Goal: Task Accomplishment & Management: Manage account settings

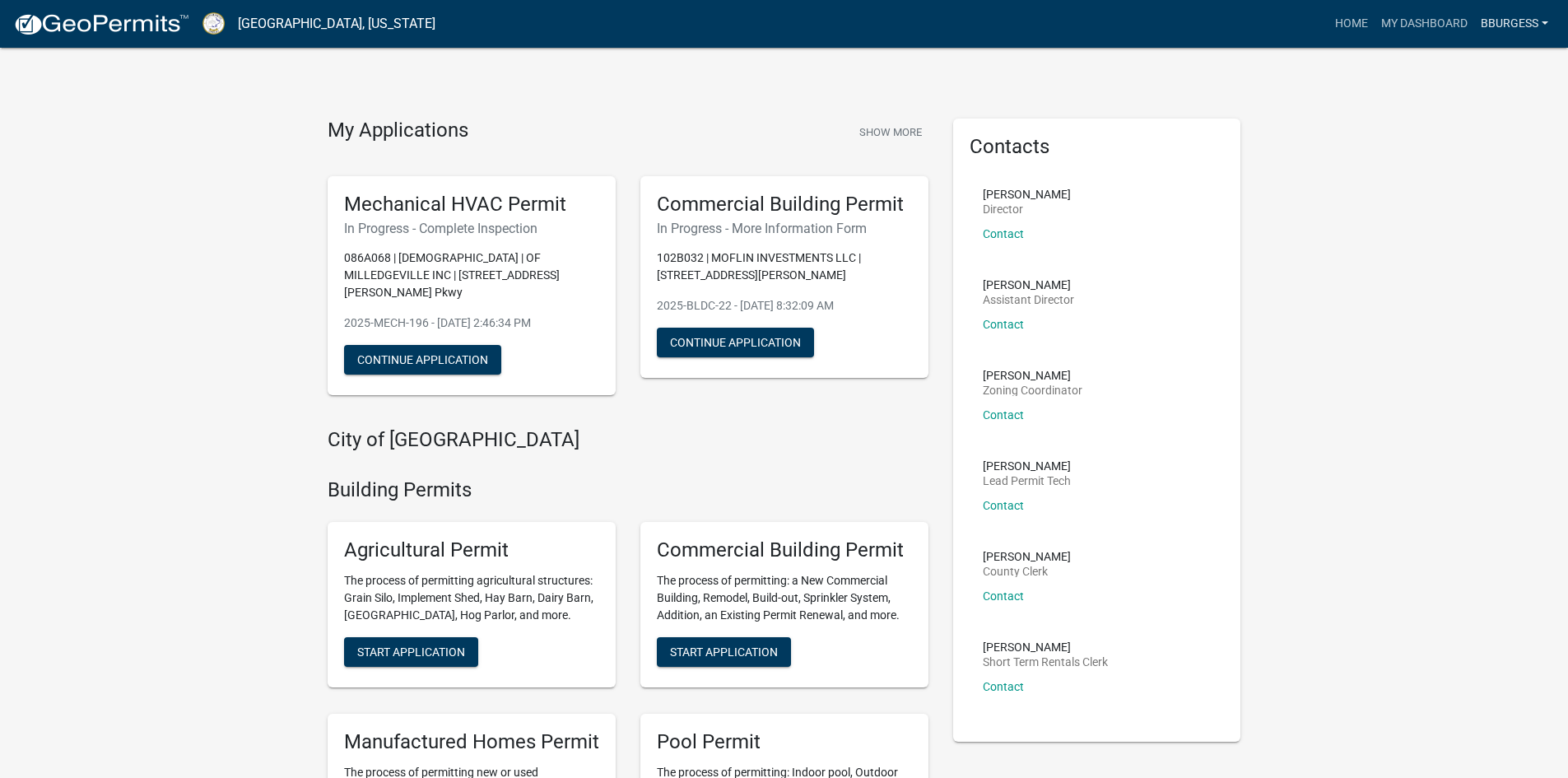
click at [1528, 11] on link "Bburgess" at bounding box center [1514, 24] width 80 height 31
click at [1458, 117] on link "Logout" at bounding box center [1489, 121] width 132 height 40
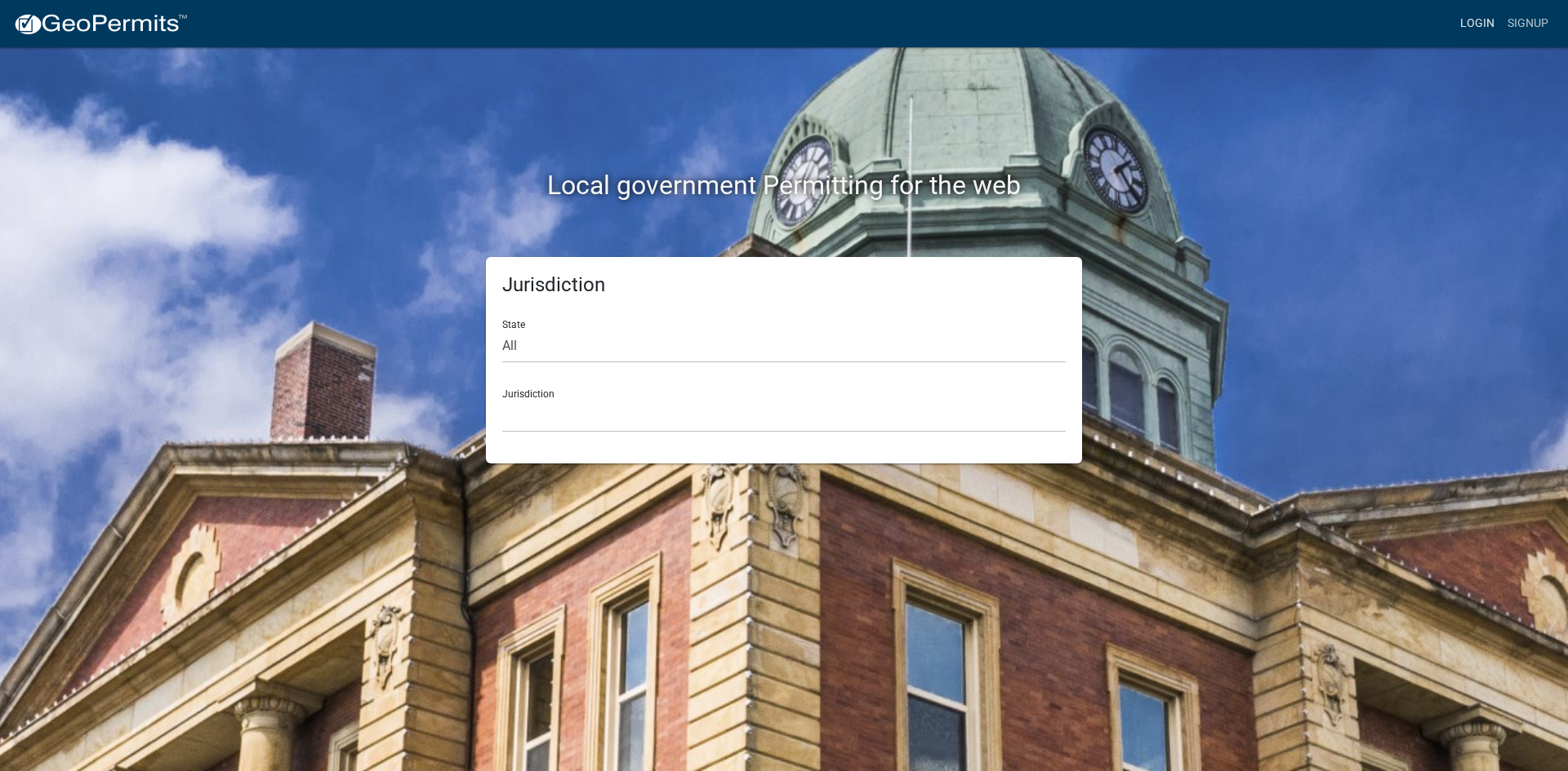
click at [1480, 24] on link "Login" at bounding box center [1477, 23] width 47 height 31
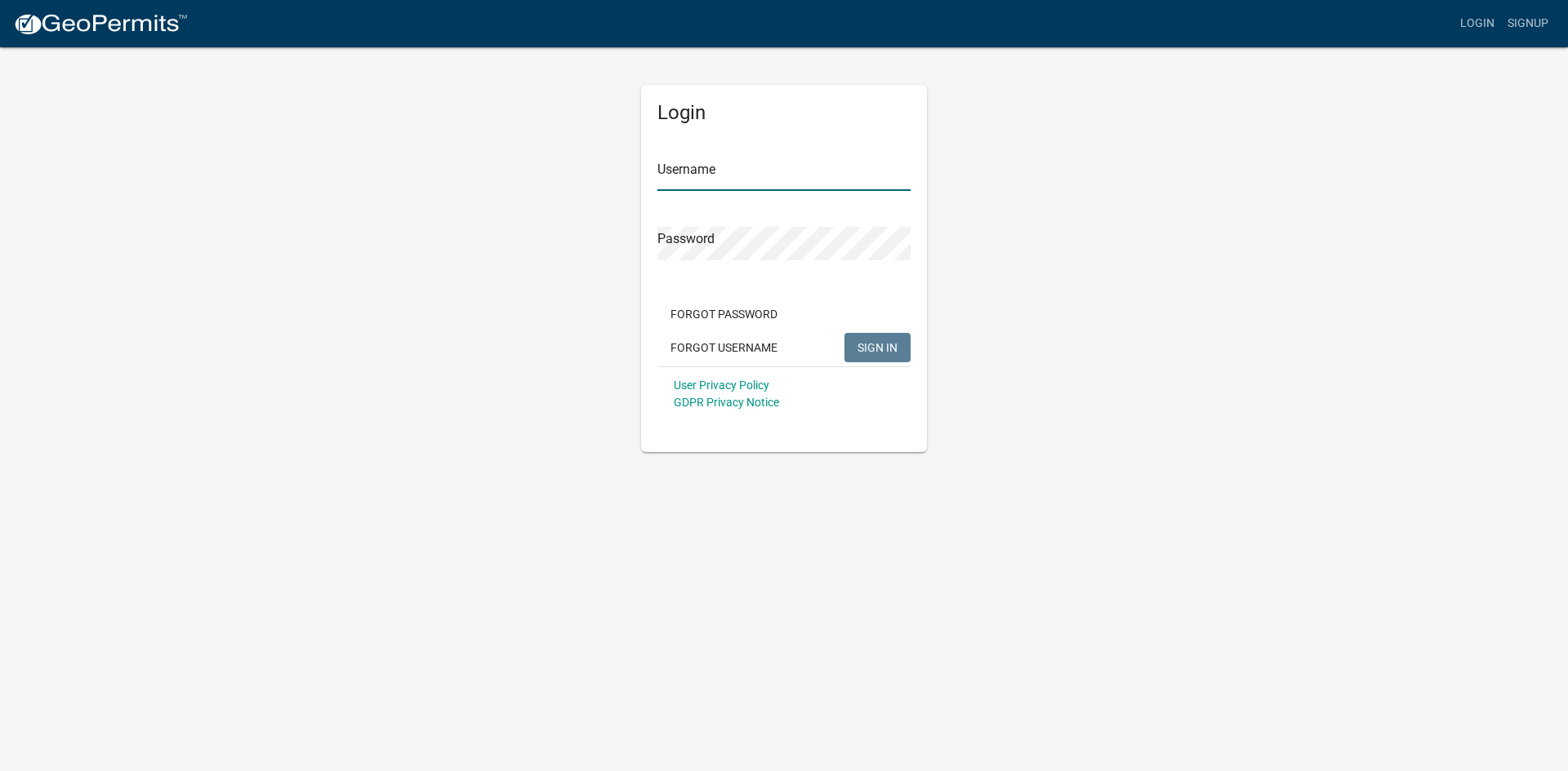
click at [694, 177] on input "Username" at bounding box center [784, 174] width 253 height 34
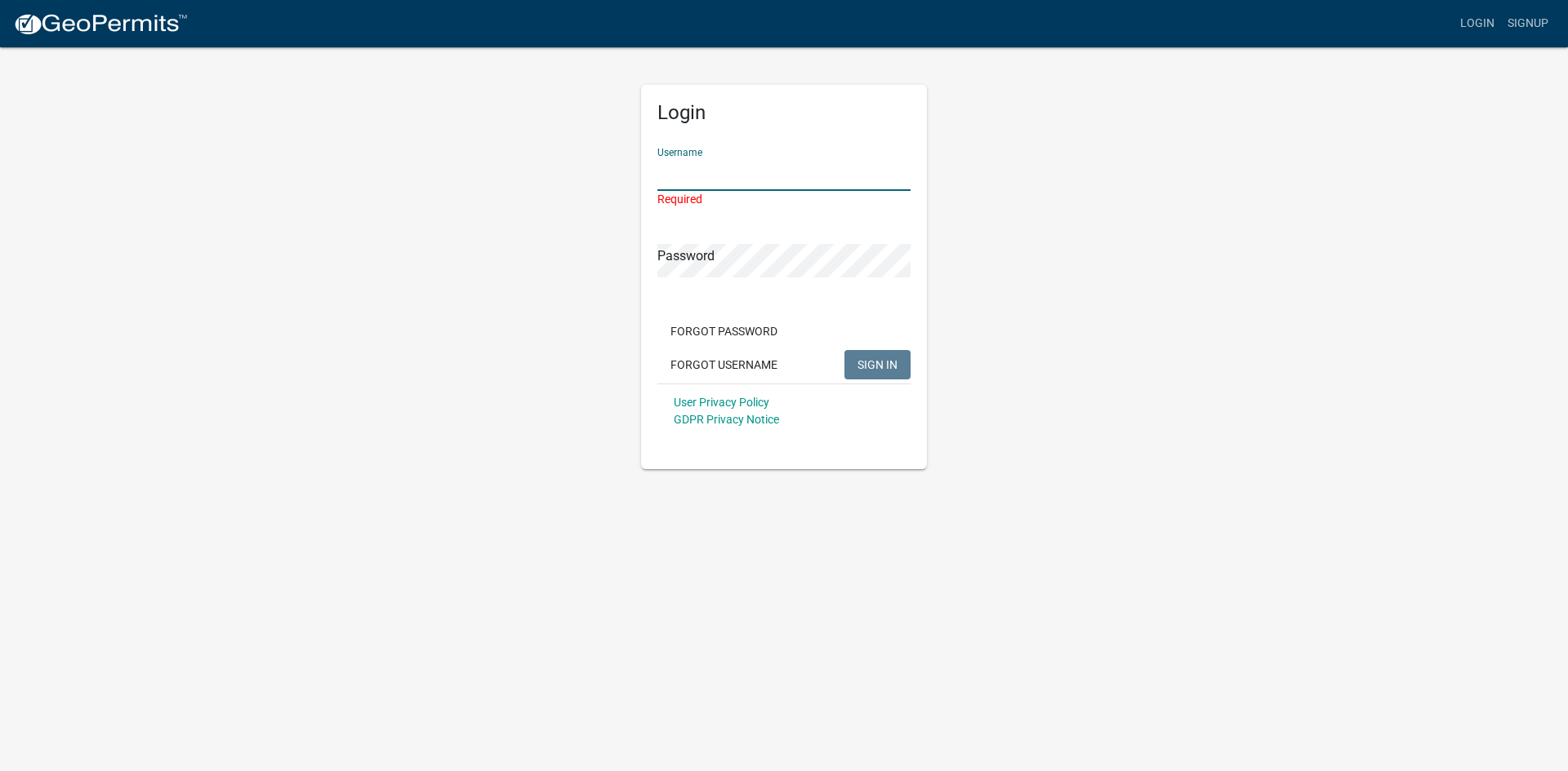
type input "[PERSON_NAME]"
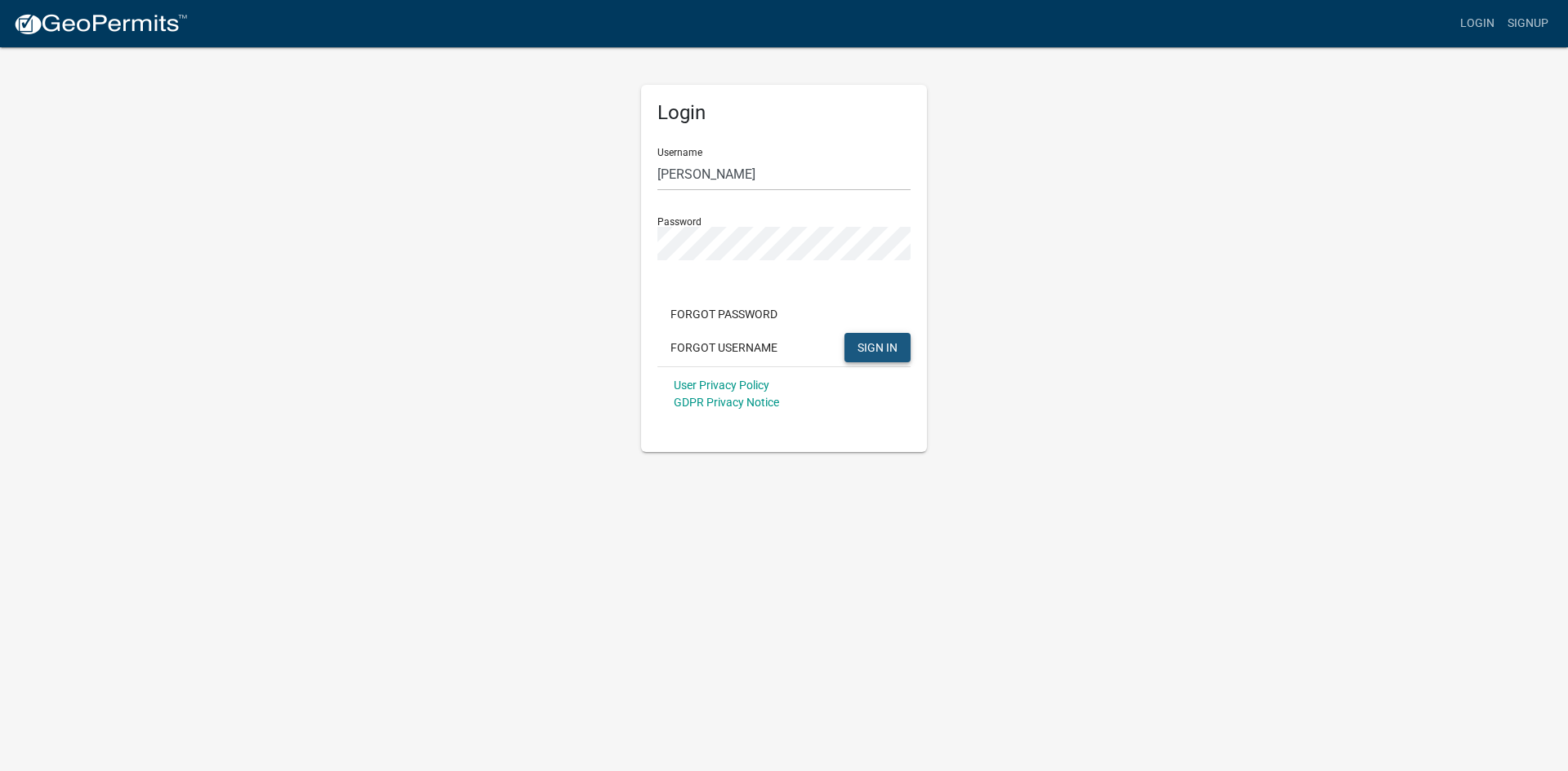
click at [864, 349] on span "SIGN IN" at bounding box center [878, 347] width 40 height 13
